Goal: Understand process/instructions: Learn how to perform a task or action

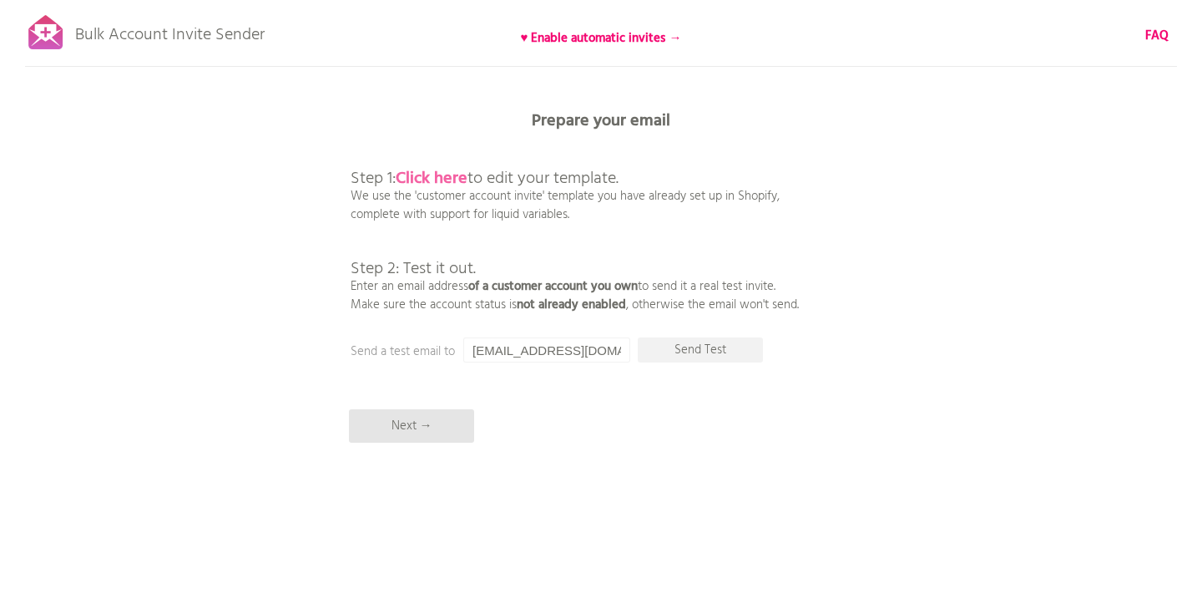
click at [436, 177] on b "Click here" at bounding box center [432, 178] width 72 height 27
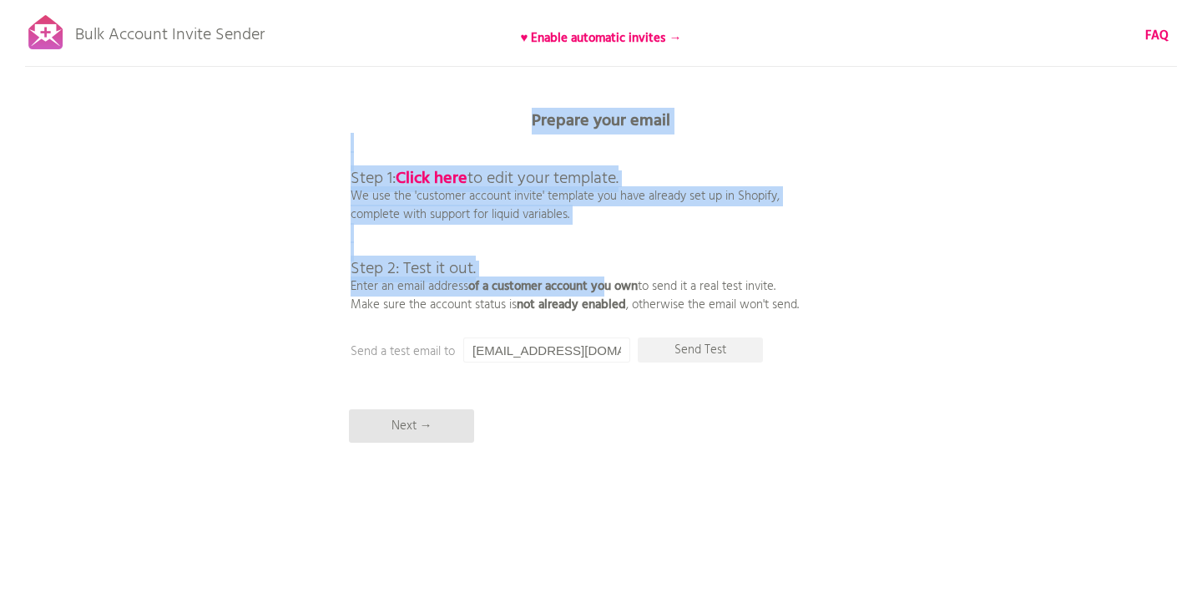
drag, startPoint x: 612, startPoint y: 126, endPoint x: 612, endPoint y: 286, distance: 159.5
click at [612, 286] on div "Bulk Account Invite Sender ♥ Enable automatic invites → FAQ Synced all customer…" at bounding box center [601, 292] width 1202 height 584
click at [612, 286] on b "of a customer account you own" at bounding box center [552, 286] width 169 height 20
drag, startPoint x: 660, startPoint y: 78, endPoint x: 645, endPoint y: 247, distance: 170.1
click at [645, 247] on div "Bulk Account Invite Sender ♥ Enable automatic invites → FAQ Synced all customer…" at bounding box center [601, 292] width 1202 height 584
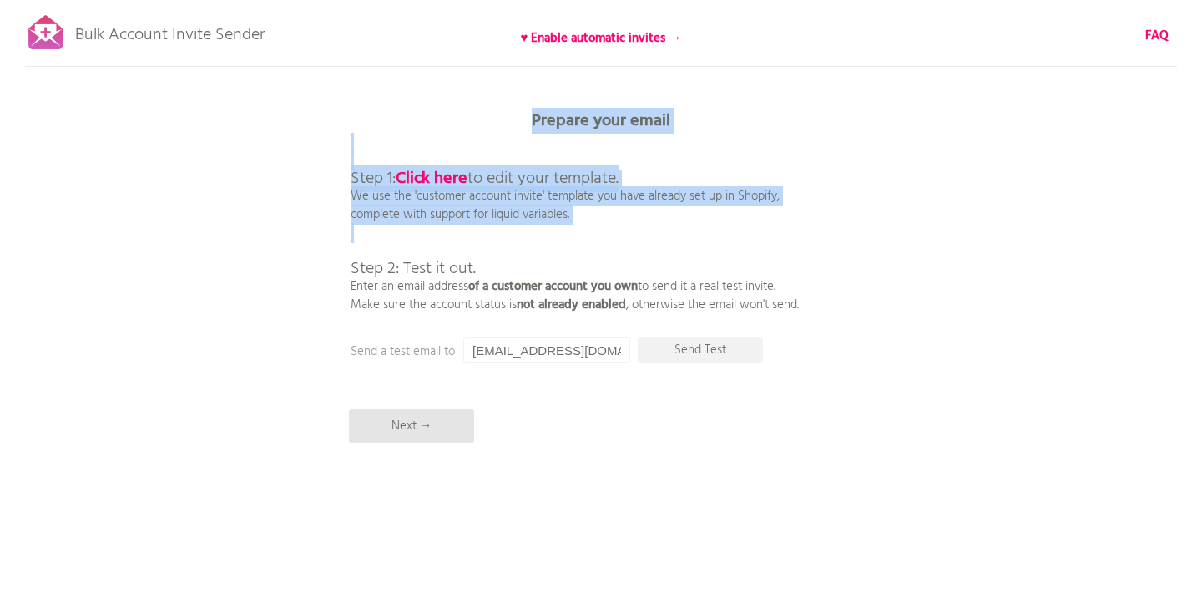
click at [643, 259] on p "Step 1: Click here to edit your template. We use the 'customer account invite' …" at bounding box center [575, 224] width 448 height 180
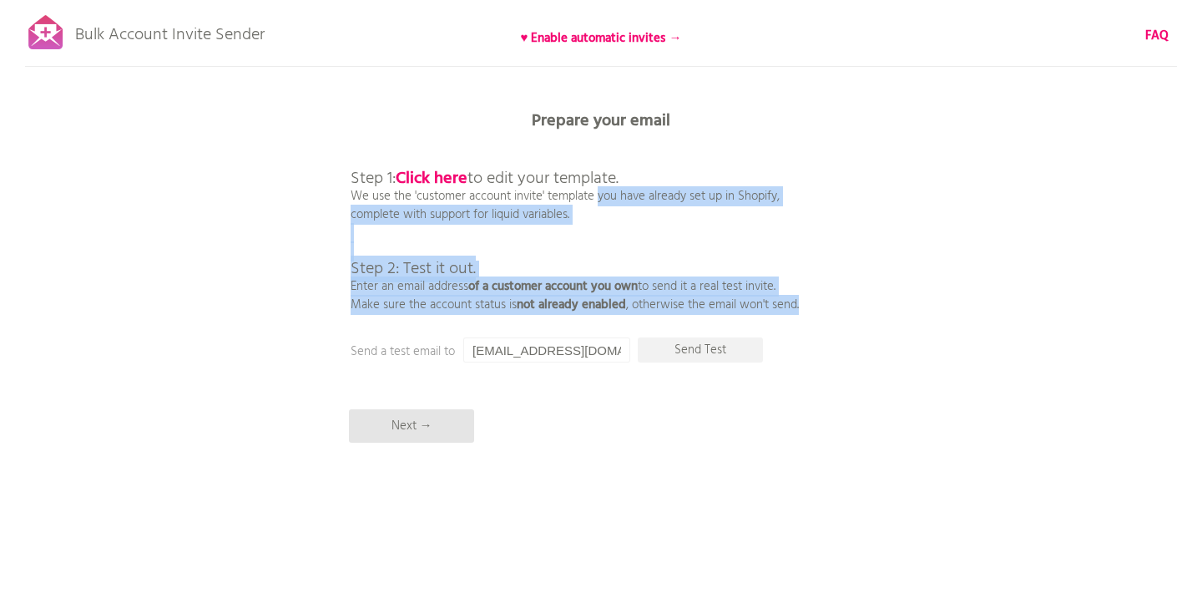
drag, startPoint x: 583, startPoint y: 203, endPoint x: 583, endPoint y: 315, distance: 111.9
click at [583, 315] on div "Bulk Account Invite Sender ♥ Enable automatic invites → FAQ Synced all customer…" at bounding box center [601, 292] width 1202 height 584
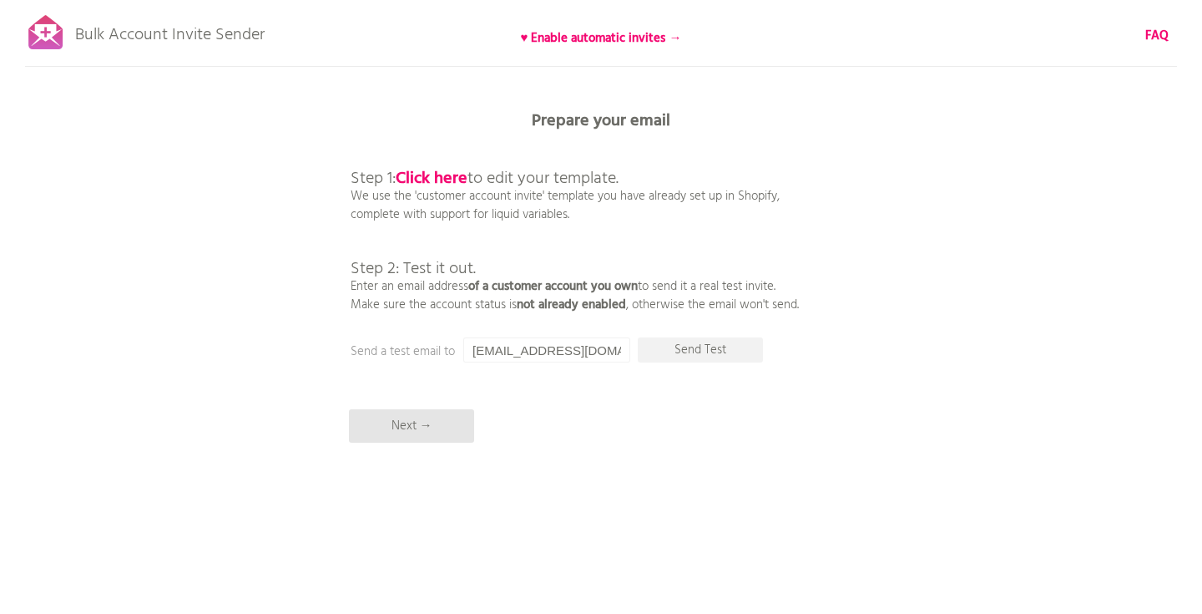
click at [587, 304] on b "not already enabled" at bounding box center [571, 305] width 109 height 20
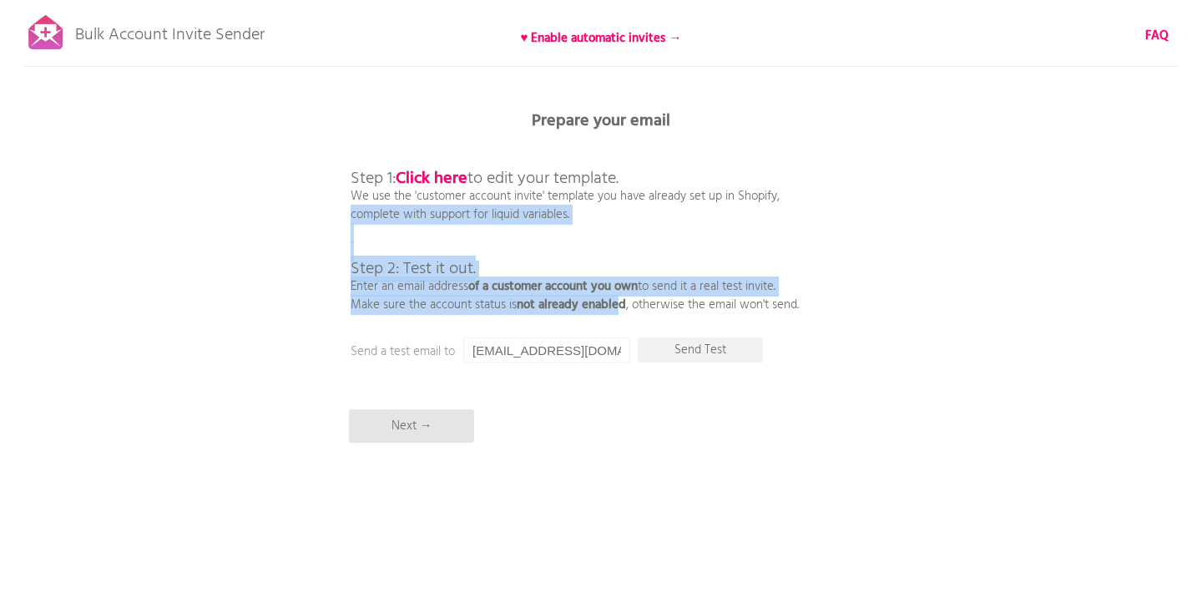
drag, startPoint x: 619, startPoint y: 263, endPoint x: 619, endPoint y: 334, distance: 71.0
click at [619, 333] on div "Bulk Account Invite Sender ♥ Enable automatic invites → FAQ Synced all customer…" at bounding box center [601, 292] width 1202 height 584
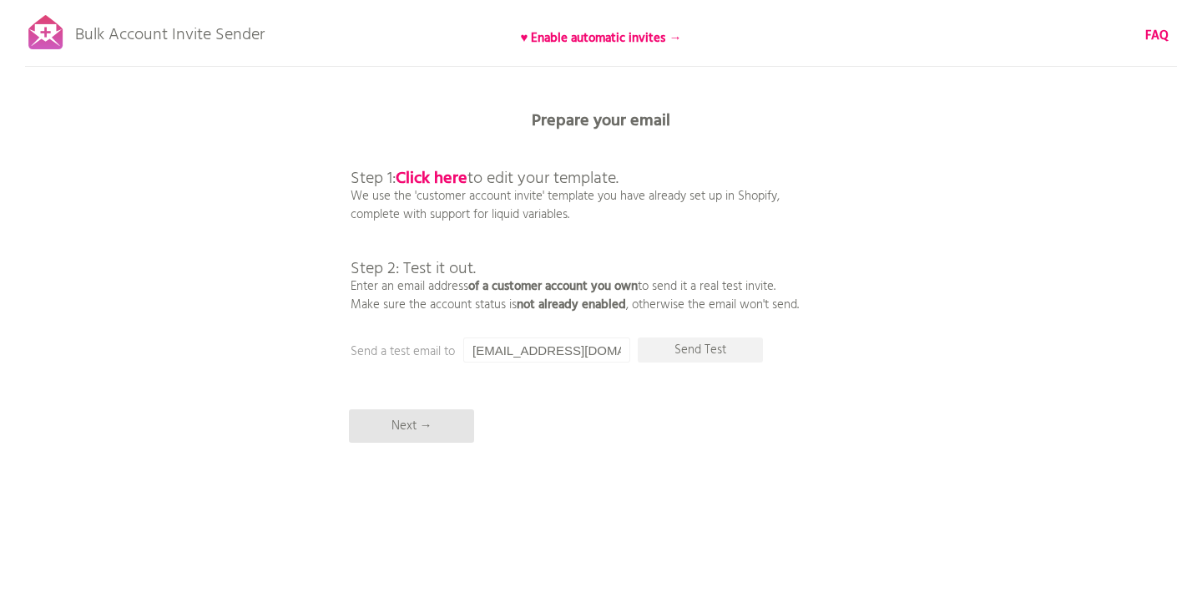
click at [492, 278] on b "of a customer account you own" at bounding box center [552, 286] width 169 height 20
click at [860, 310] on div "Bulk Account Invite Sender ♥ Enable automatic invites → FAQ Synced all customer…" at bounding box center [601, 292] width 1202 height 584
drag, startPoint x: 485, startPoint y: 351, endPoint x: 614, endPoint y: 351, distance: 128.6
click at [609, 351] on input "[EMAIL_ADDRESS][DOMAIN_NAME]" at bounding box center [546, 349] width 167 height 25
click at [614, 351] on input "[EMAIL_ADDRESS][DOMAIN_NAME]" at bounding box center [546, 349] width 167 height 25
